Goal: Information Seeking & Learning: Learn about a topic

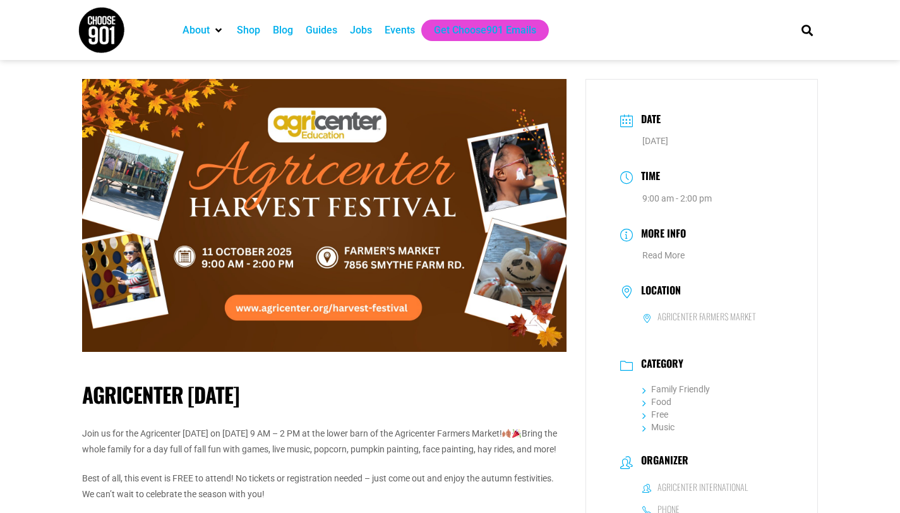
click at [318, 316] on img at bounding box center [324, 215] width 484 height 273
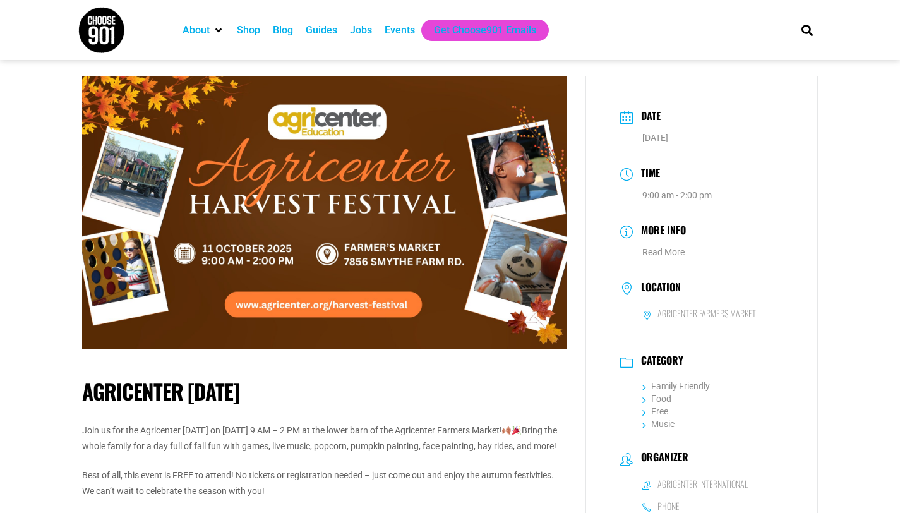
click at [348, 308] on img at bounding box center [324, 212] width 484 height 273
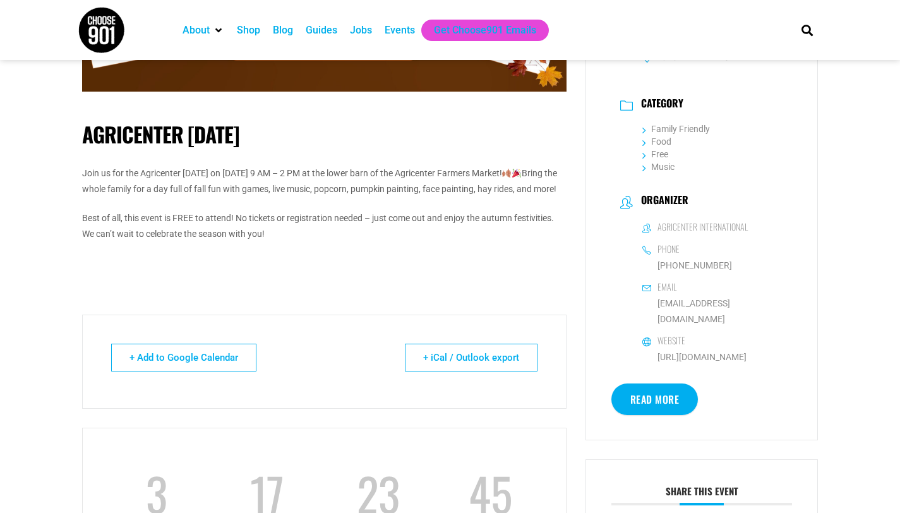
scroll to position [270, 0]
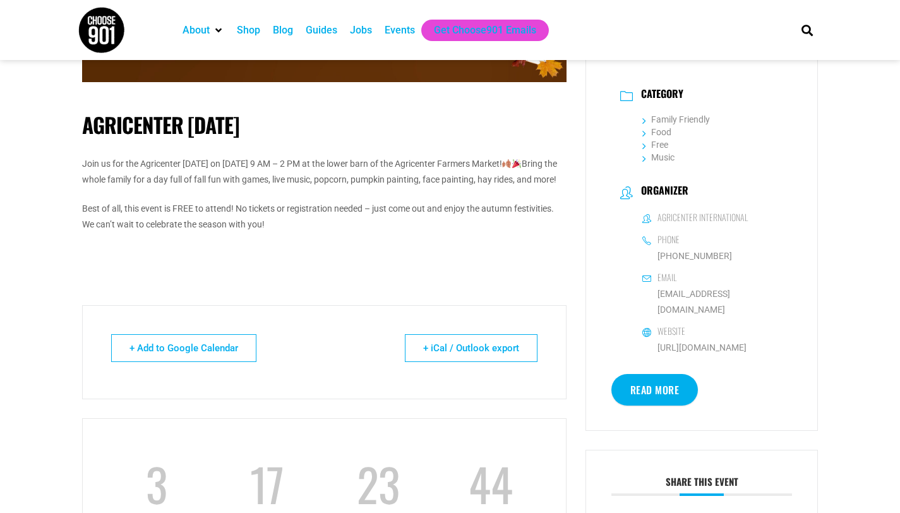
click at [656, 376] on link "Read More" at bounding box center [654, 390] width 87 height 32
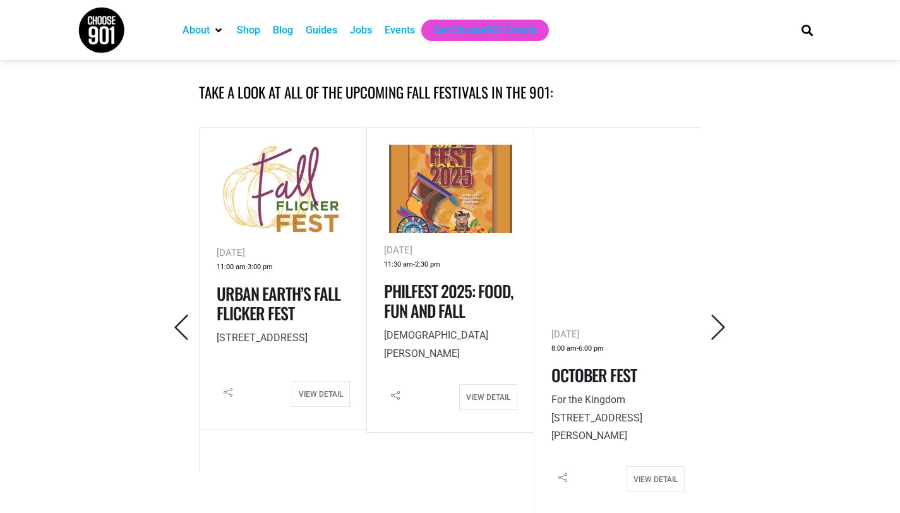
scroll to position [528, 0]
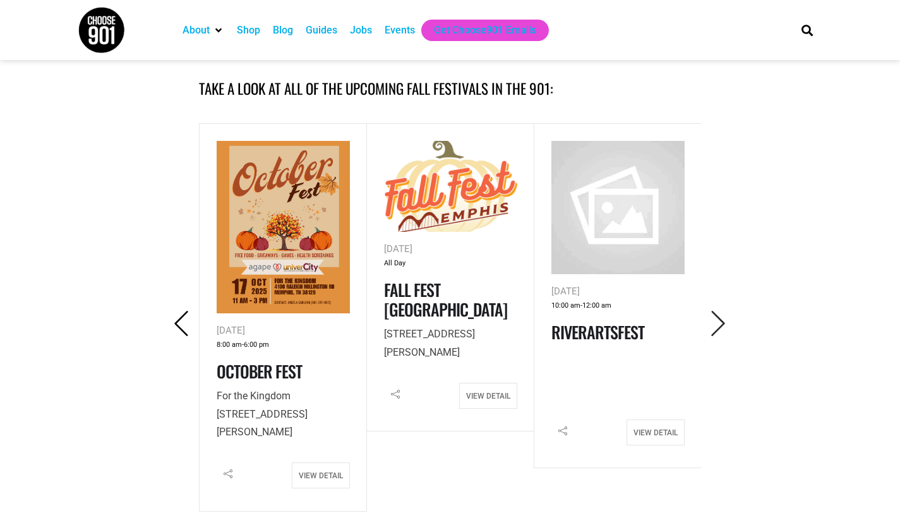
click at [182, 321] on icon "Previous" at bounding box center [182, 324] width 26 height 26
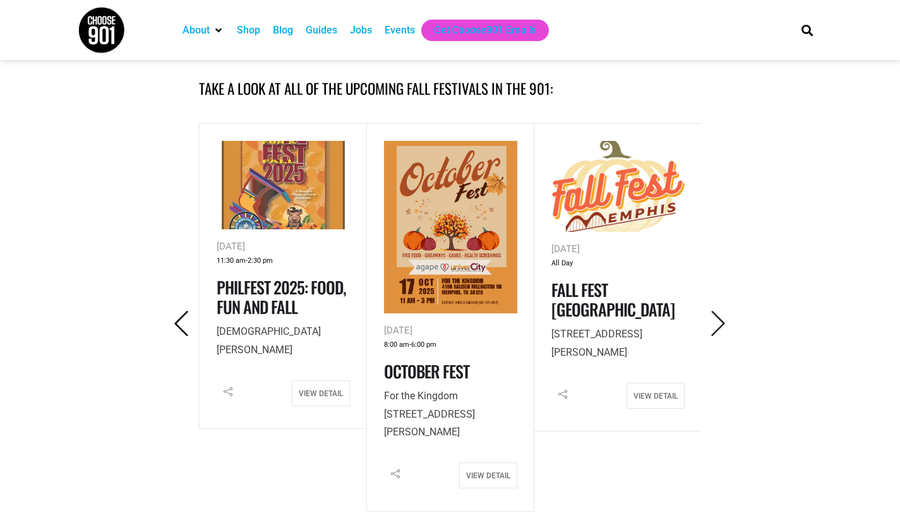
click at [182, 321] on icon "Previous" at bounding box center [182, 324] width 26 height 26
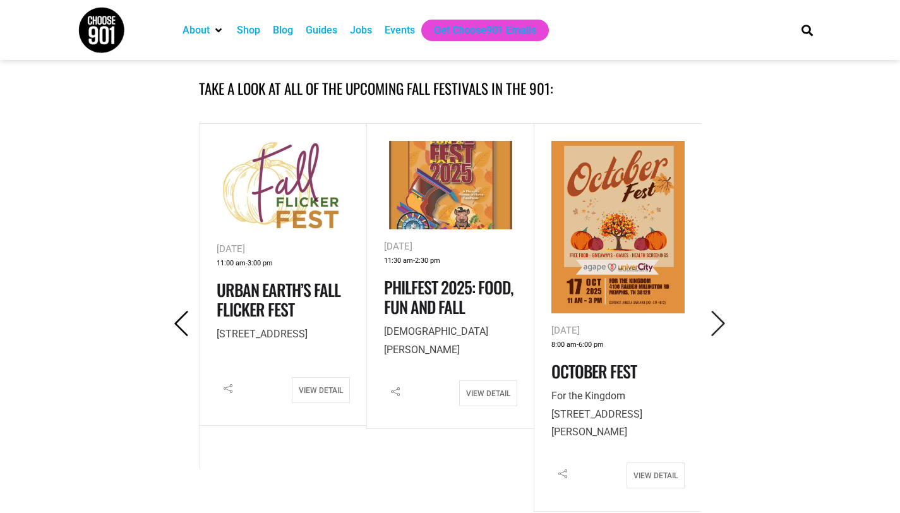
click at [182, 321] on icon "Previous" at bounding box center [182, 324] width 26 height 26
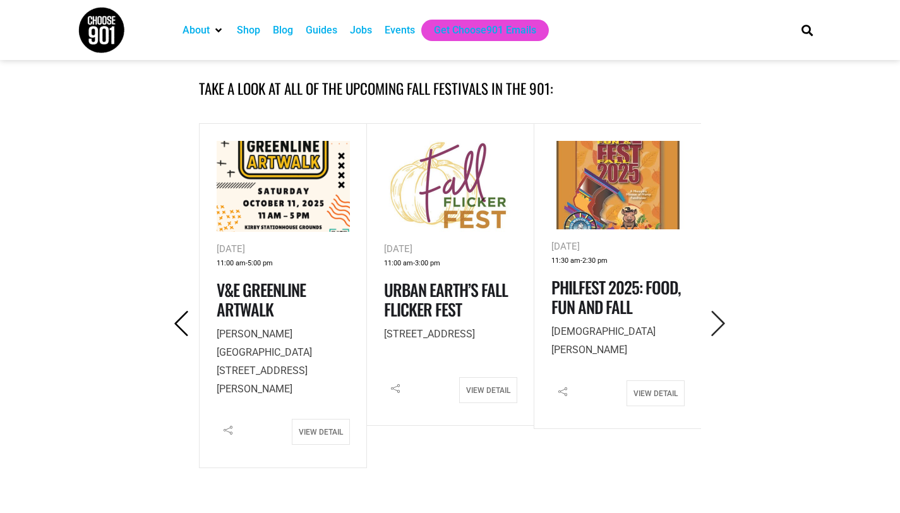
click at [182, 321] on icon "Previous" at bounding box center [182, 324] width 26 height 26
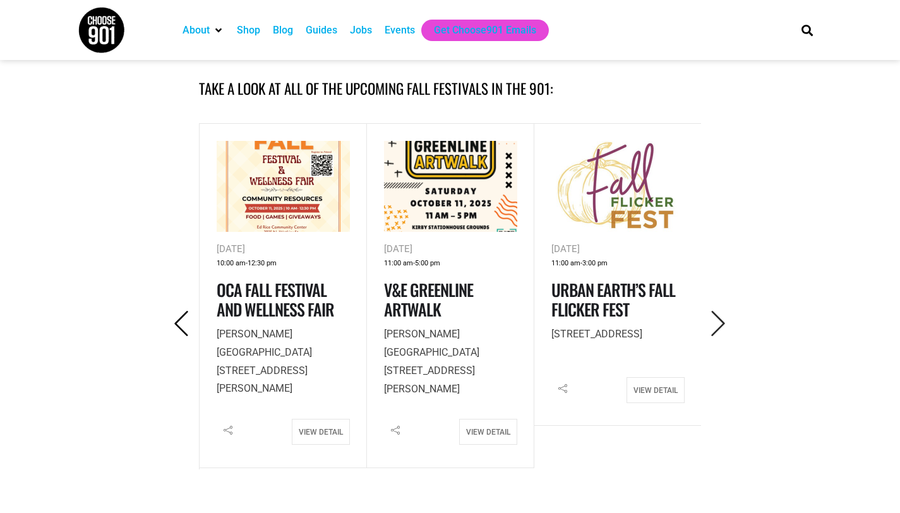
click at [182, 321] on icon "Previous" at bounding box center [182, 324] width 26 height 26
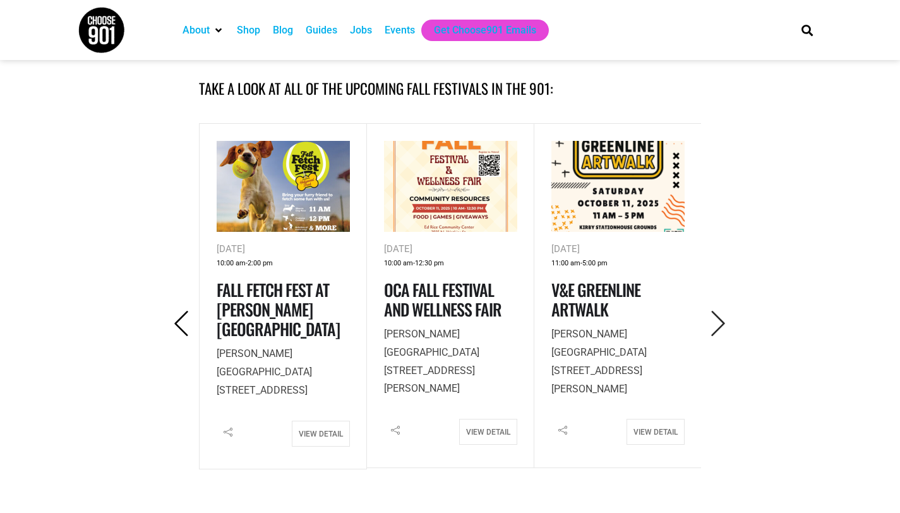
click at [182, 321] on icon "Previous" at bounding box center [182, 324] width 26 height 26
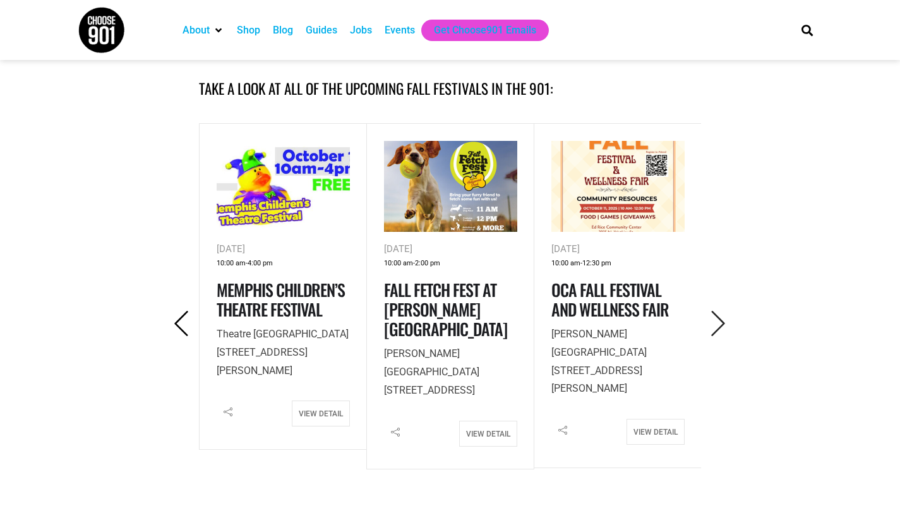
click at [182, 321] on icon "Previous" at bounding box center [182, 324] width 26 height 26
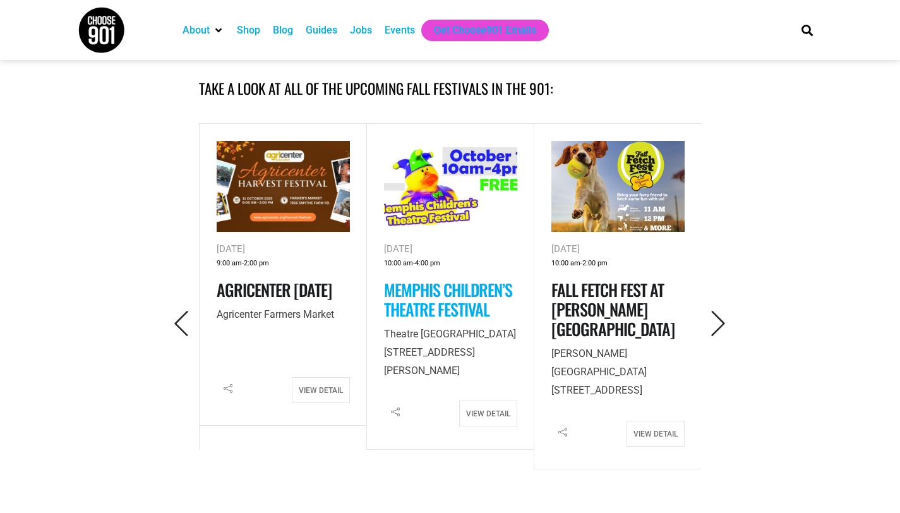
click at [453, 294] on link "Memphis Children’s Theatre Festival" at bounding box center [448, 299] width 128 height 44
